Goal: Task Accomplishment & Management: Manage account settings

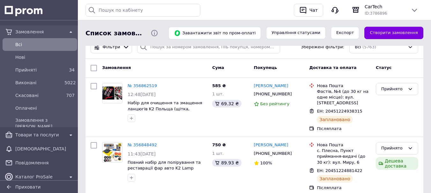
scroll to position [6, 0]
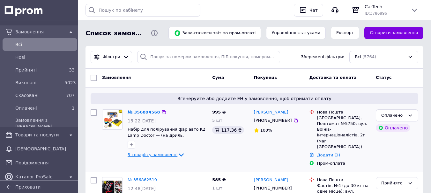
click at [177, 154] on icon at bounding box center [181, 155] width 8 height 8
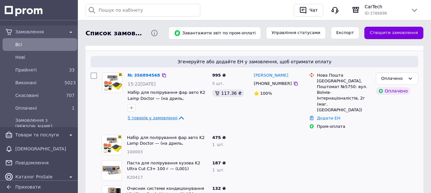
scroll to position [36, 0]
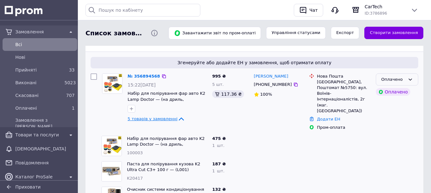
click at [388, 79] on div "Оплачено" at bounding box center [393, 79] width 24 height 7
click at [387, 92] on li "Прийнято" at bounding box center [397, 93] width 42 height 12
click at [145, 76] on link "№ 356894568" at bounding box center [143, 76] width 33 height 5
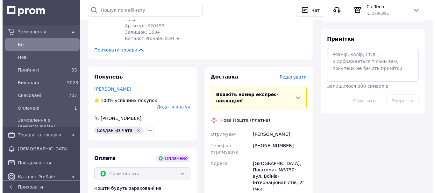
scroll to position [399, 0]
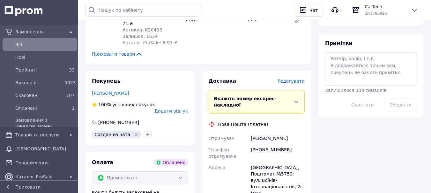
click at [299, 79] on span "Редагувати" at bounding box center [290, 81] width 27 height 5
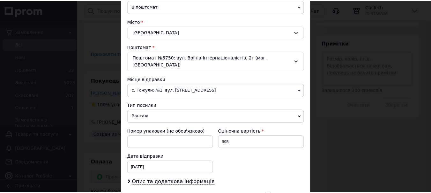
scroll to position [230, 0]
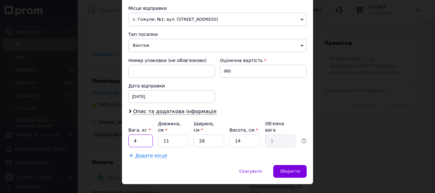
click at [148, 135] on input "4" at bounding box center [140, 141] width 25 height 13
type input "1"
click at [211, 135] on input "26" at bounding box center [209, 141] width 31 height 13
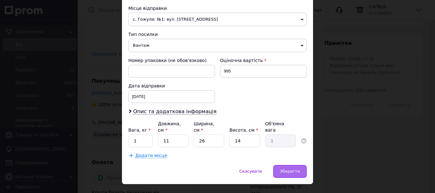
click at [293, 165] on div "Зберегти" at bounding box center [289, 171] width 33 height 13
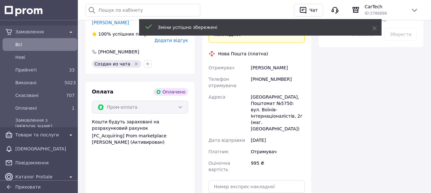
scroll to position [476, 0]
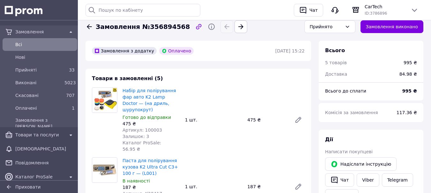
scroll to position [32, 0]
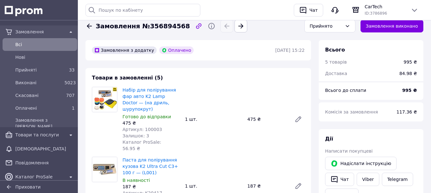
click at [171, 27] on span "Замовлення №356894568" at bounding box center [143, 26] width 94 height 9
copy span "356894568"
click at [366, 179] on link "Viber" at bounding box center [367, 179] width 22 height 13
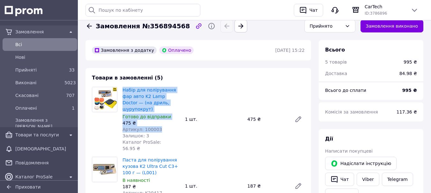
drag, startPoint x: 121, startPoint y: 91, endPoint x: 158, endPoint y: 124, distance: 49.9
click at [158, 124] on div "Набір для полірування фар авто K2 Lamp Doctor — (на дриль, шурупокрут) Готово д…" at bounding box center [151, 120] width 62 height 68
copy div "Набір для полірування фар авто K2 Lamp Doctor — (на дриль, шурупокрут) Готово д…"
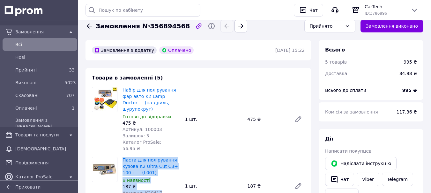
drag, startPoint x: 122, startPoint y: 148, endPoint x: 159, endPoint y: 179, distance: 48.8
click at [159, 179] on div "Паста для полірування кузова K2 Ultra Cut С3+ 100 г — (L001) В наявності 187 ₴ …" at bounding box center [151, 186] width 62 height 61
copy div "Паста для полірування кузова K2 Ultra Cut С3+ 100 г — (L001) В наявності 187 ₴ …"
click at [201, 163] on div "Паста для полірування кузова K2 Ultra Cut С3+ 100 г — (L001) В наявності 187 ₴ …" at bounding box center [213, 186] width 187 height 61
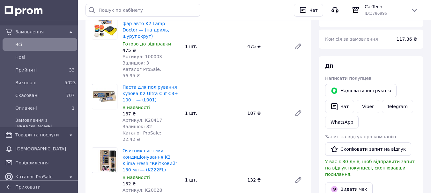
scroll to position [123, 0]
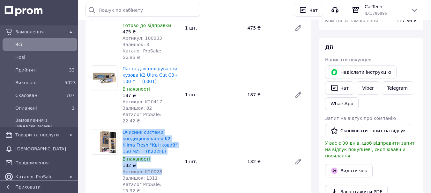
drag, startPoint x: 120, startPoint y: 113, endPoint x: 160, endPoint y: 151, distance: 55.5
click at [160, 151] on div "Очисник системи кондиціонування K2 Klima Fresh "Квітковий" 150 мл — (K222FL) В …" at bounding box center [151, 162] width 62 height 68
copy div "Очисник системи кондиціонування K2 Klima Fresh "Квітковий" 150 мл — (K222FL) В …"
click at [202, 160] on div "Очисник системи кондиціонування K2 Klima Fresh "Квітковий" 150 мл — (K222FL) В …" at bounding box center [213, 162] width 187 height 68
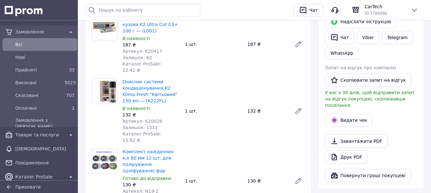
scroll to position [183, 0]
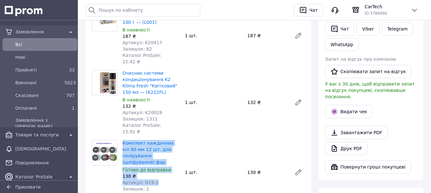
drag, startPoint x: 121, startPoint y: 118, endPoint x: 160, endPoint y: 150, distance: 50.5
click at [160, 150] on div "Комплект наждачних кіл 80 мм 12 шт. для полірування (шліфування) фар Готово до …" at bounding box center [151, 173] width 62 height 68
copy div "Комплект наждачних кіл 80 мм 12 шт. для полірування (шліфування) фар Готово до …"
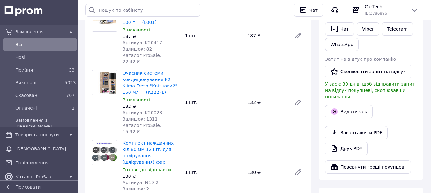
click at [105, 162] on div at bounding box center [104, 172] width 31 height 65
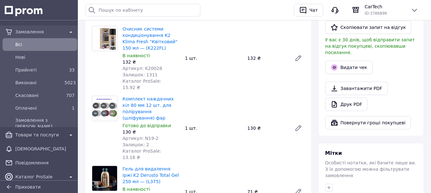
scroll to position [227, 0]
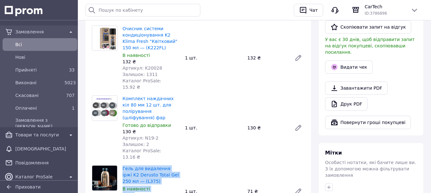
drag, startPoint x: 120, startPoint y: 131, endPoint x: 159, endPoint y: 163, distance: 49.6
click at [159, 164] on div "Гель для видалення іржі K2 Derusto Total Gel 250 мл — (L375) В наявності 71 ₴ А…" at bounding box center [151, 191] width 62 height 55
copy div "Гель для видалення іржі K2 Derusto Total Gel 250 мл — (L375) В наявності 71 ₴ А…"
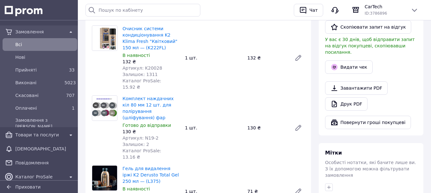
click at [215, 176] on div "Гель для видалення іржі K2 Derusto Total Gel 250 мл — (L375) В наявності 71 ₴ А…" at bounding box center [213, 191] width 187 height 55
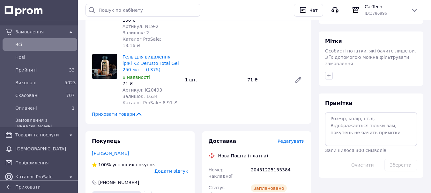
scroll to position [340, 0]
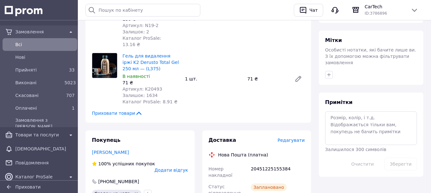
click at [272, 163] on div "20451225155384" at bounding box center [277, 172] width 56 height 18
copy div "20451225155384"
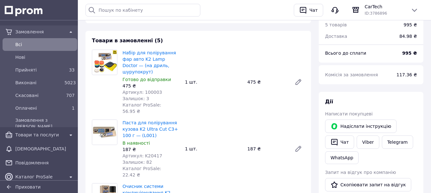
scroll to position [74, 0]
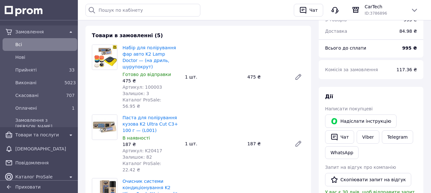
click at [145, 149] on span "Артикул: K20417" at bounding box center [142, 151] width 40 height 5
copy span "K20417"
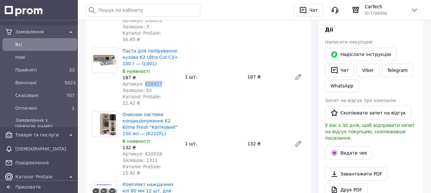
scroll to position [142, 0]
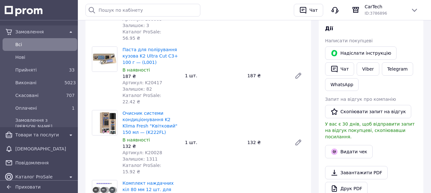
click at [149, 150] on span "Артикул: K20028" at bounding box center [142, 152] width 40 height 5
copy span "K20028"
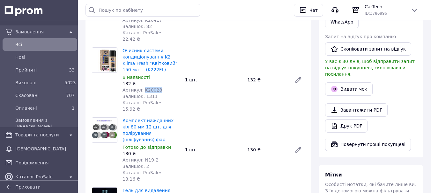
scroll to position [229, 0]
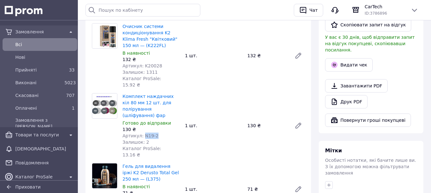
drag, startPoint x: 142, startPoint y: 104, endPoint x: 161, endPoint y: 104, distance: 18.8
click at [161, 133] on div "Артикул: N19-2" at bounding box center [150, 136] width 57 height 6
copy span "N19-2"
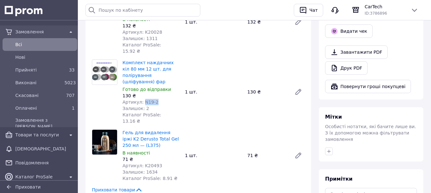
scroll to position [264, 0]
click at [150, 163] on span "Артикул: K20493" at bounding box center [142, 165] width 40 height 5
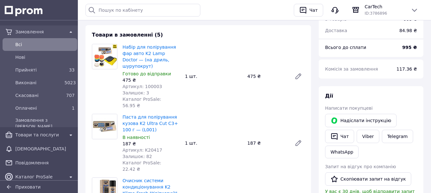
scroll to position [0, 0]
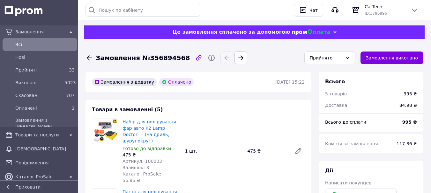
click at [35, 44] on span "Всi" at bounding box center [44, 44] width 59 height 6
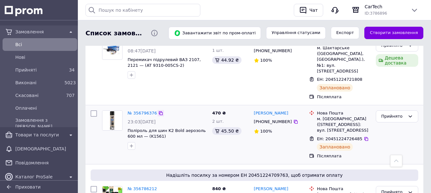
scroll to position [557, 0]
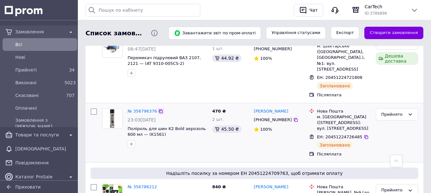
click at [158, 109] on icon at bounding box center [160, 111] width 5 height 5
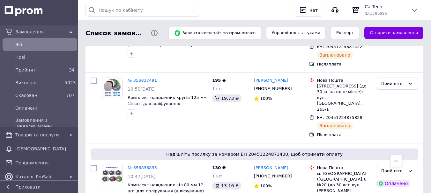
scroll to position [227, 0]
click at [39, 42] on span "Всi" at bounding box center [44, 44] width 59 height 6
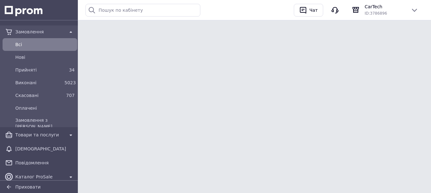
scroll to position [0, 0]
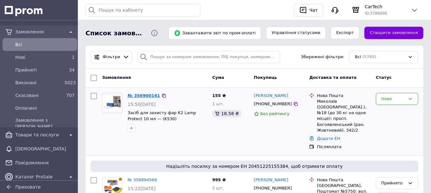
click at [149, 98] on link "№ 356900141" at bounding box center [143, 95] width 33 height 5
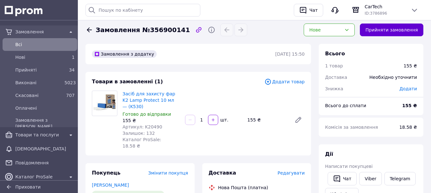
scroll to position [2, 0]
click at [392, 32] on button "Прийняти замовлення" at bounding box center [390, 29] width 63 height 13
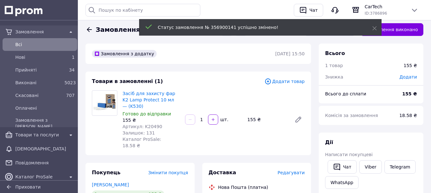
click at [151, 126] on span "Артикул: K20490" at bounding box center [142, 126] width 40 height 5
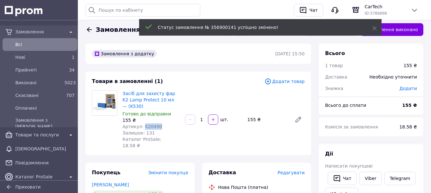
click at [151, 126] on span "Артикул: K20490" at bounding box center [142, 126] width 40 height 5
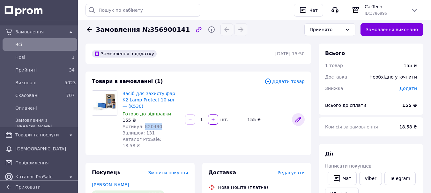
click at [299, 118] on icon at bounding box center [297, 119] width 5 height 5
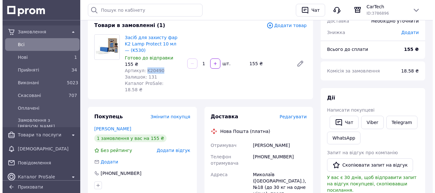
scroll to position [51, 0]
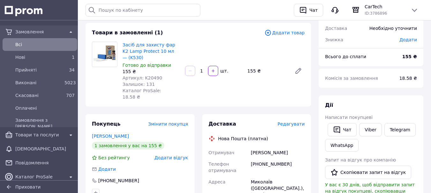
click at [297, 122] on span "Редагувати" at bounding box center [290, 124] width 27 height 5
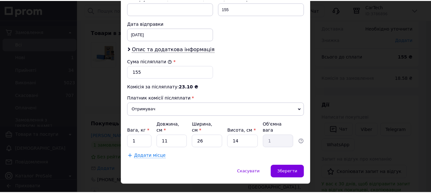
scroll to position [293, 0]
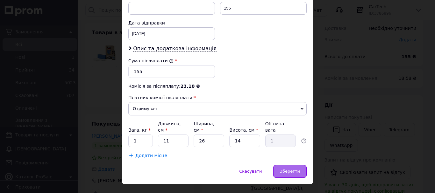
click at [288, 169] on span "Зберегти" at bounding box center [290, 171] width 20 height 5
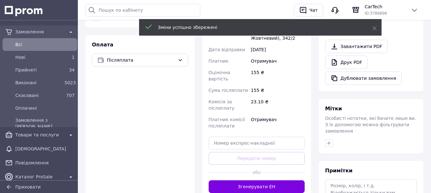
scroll to position [227, 0]
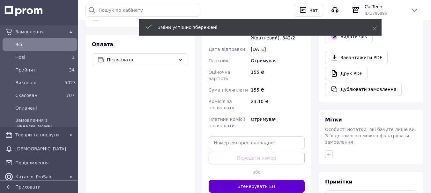
click at [246, 180] on button "Згенерувати ЕН" at bounding box center [256, 186] width 96 height 13
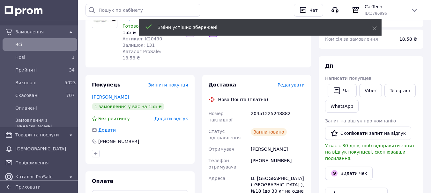
scroll to position [87, 0]
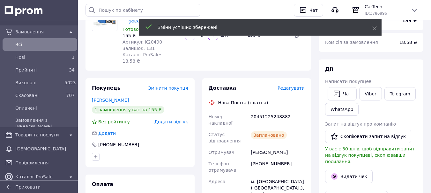
click at [267, 111] on div "20451225248882" at bounding box center [277, 120] width 56 height 18
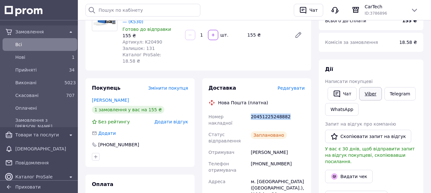
click at [361, 95] on link "Viber" at bounding box center [370, 93] width 22 height 13
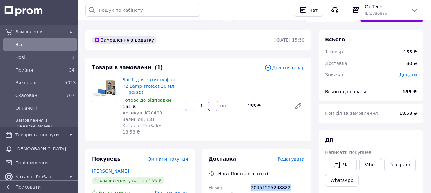
scroll to position [11, 0]
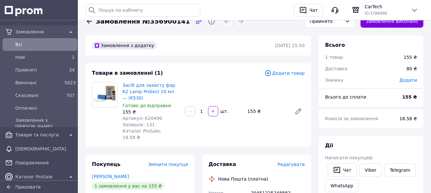
click at [161, 23] on span "Замовлення №356900141" at bounding box center [143, 21] width 94 height 9
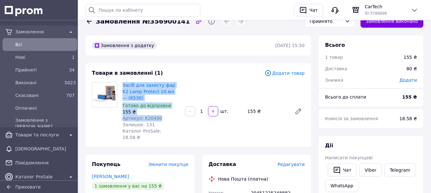
drag, startPoint x: 122, startPoint y: 84, endPoint x: 167, endPoint y: 117, distance: 55.3
click at [167, 117] on div "Засіб для захисту фар K2 Lamp Protect 10 мл — (K530) Готово до відправки 155 ₴ …" at bounding box center [151, 111] width 62 height 61
drag, startPoint x: 274, startPoint y: 171, endPoint x: 323, endPoint y: 167, distance: 49.2
click at [274, 176] on div "Нова Пошта (платна)" at bounding box center [256, 179] width 99 height 6
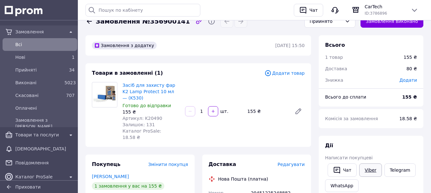
click at [373, 171] on link "Viber" at bounding box center [370, 170] width 22 height 13
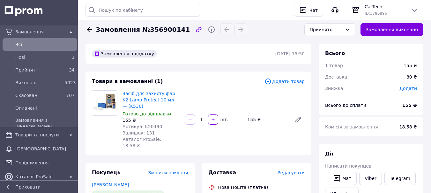
scroll to position [0, 0]
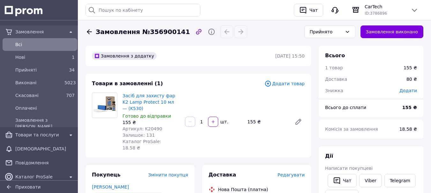
click at [160, 33] on span "Замовлення №356900141" at bounding box center [143, 31] width 94 height 9
click at [148, 130] on span "Артикул: K20490" at bounding box center [142, 129] width 40 height 5
click at [25, 47] on span "Всi" at bounding box center [44, 44] width 59 height 6
